Goal: Task Accomplishment & Management: Use online tool/utility

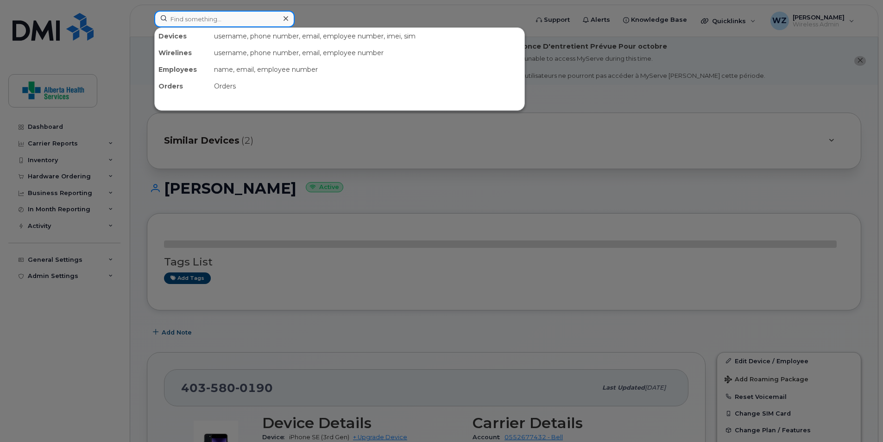
paste input "403-505-0498"
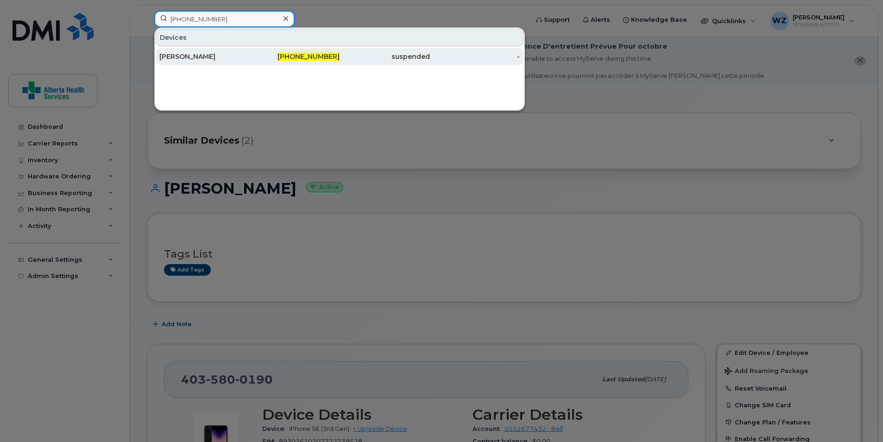
type input "403-505-0498"
click at [213, 58] on div "Cynthia L Brocklebank" at bounding box center [204, 56] width 90 height 9
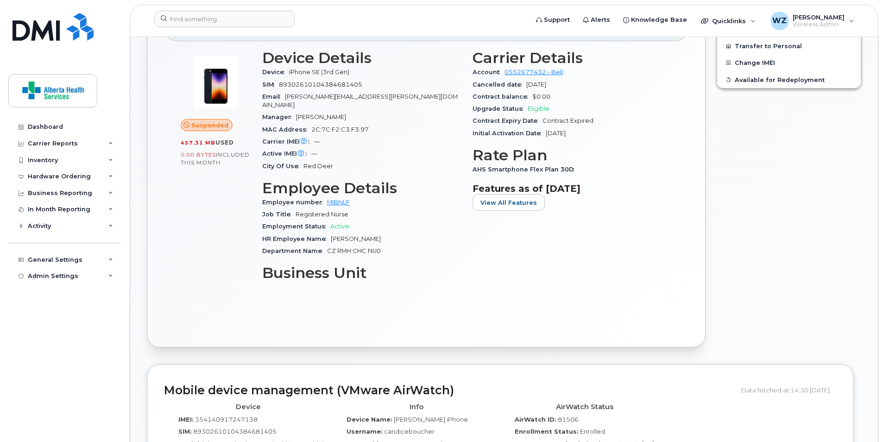
scroll to position [510, 0]
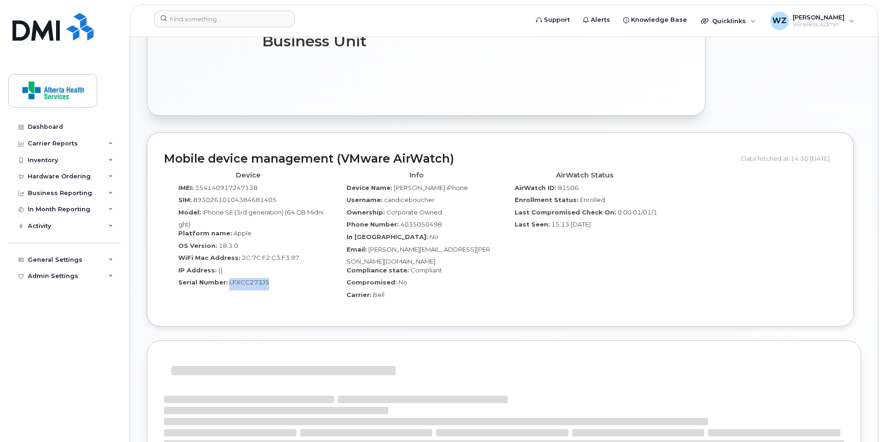
drag, startPoint x: 273, startPoint y: 270, endPoint x: 227, endPoint y: 274, distance: 46.5
click at [227, 278] on div "Serial Number: LFXCC273J5" at bounding box center [248, 284] width 154 height 13
drag, startPoint x: 227, startPoint y: 274, endPoint x: 239, endPoint y: 274, distance: 12.1
copy span "LFXCC273J5"
